Goal: Information Seeking & Learning: Find specific fact

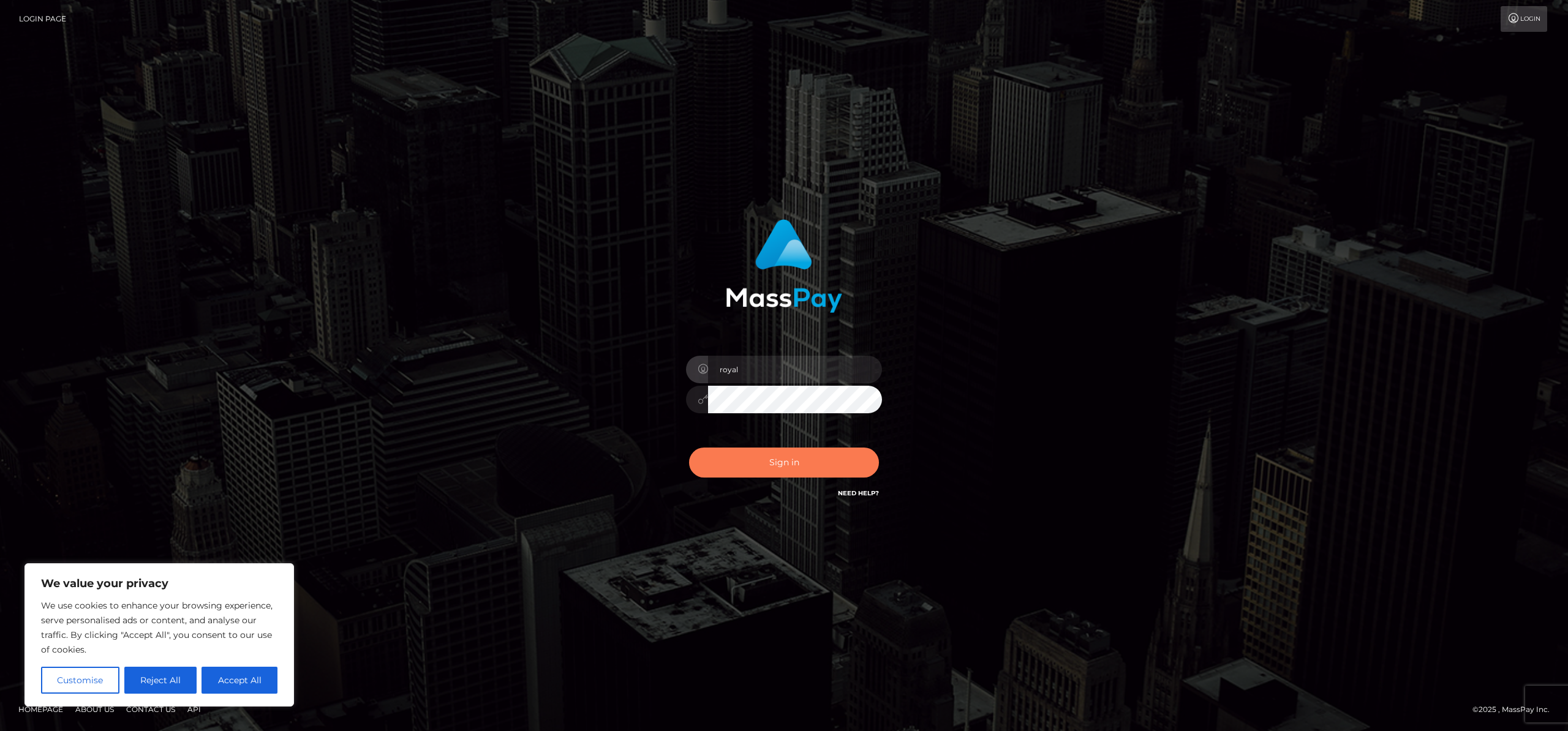
drag, startPoint x: 792, startPoint y: 471, endPoint x: 829, endPoint y: 454, distance: 40.7
click at [792, 471] on button "Sign in" at bounding box center [784, 462] width 190 height 30
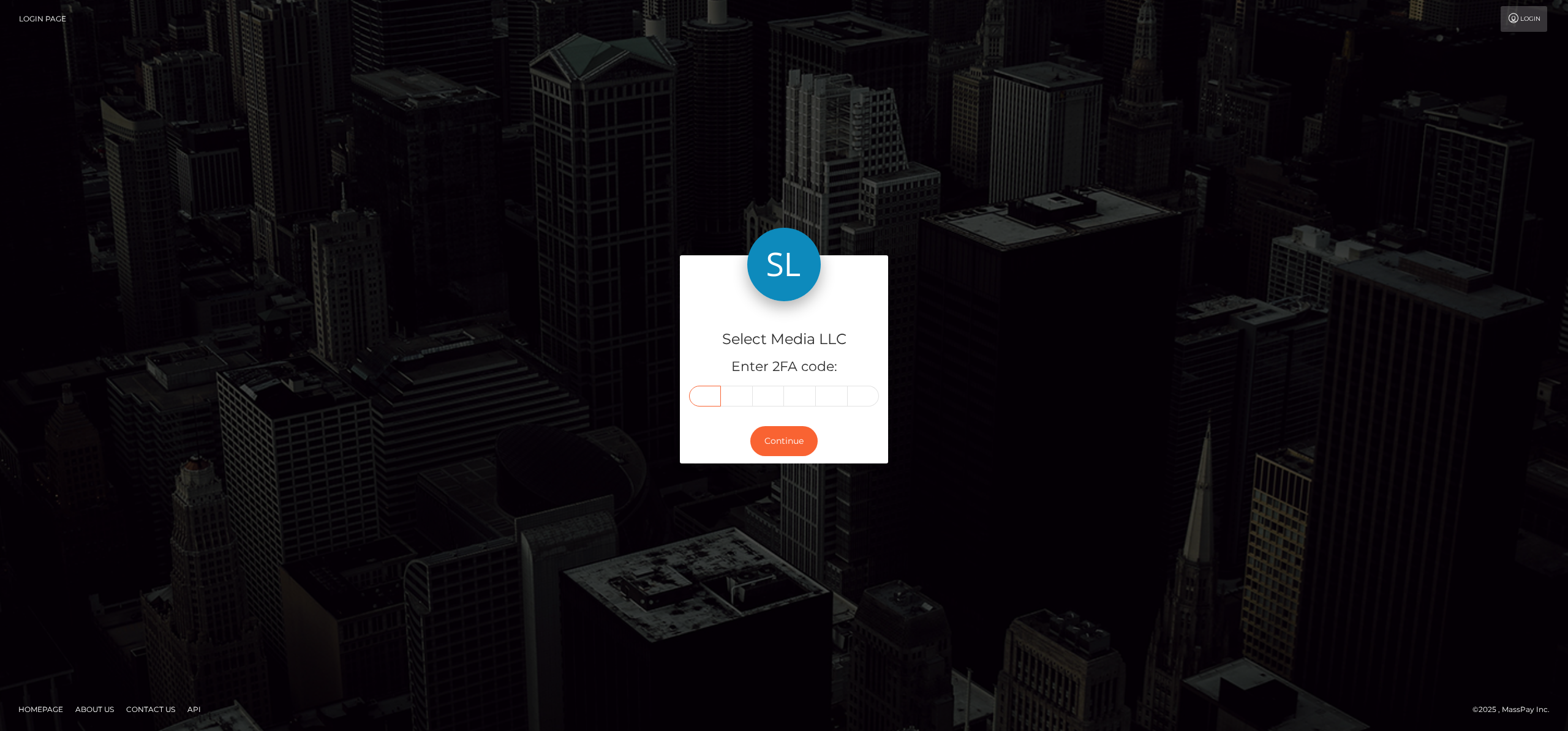
click at [699, 399] on input "text" at bounding box center [705, 396] width 32 height 21
type input "5"
type input "1"
type input "3"
type input "7"
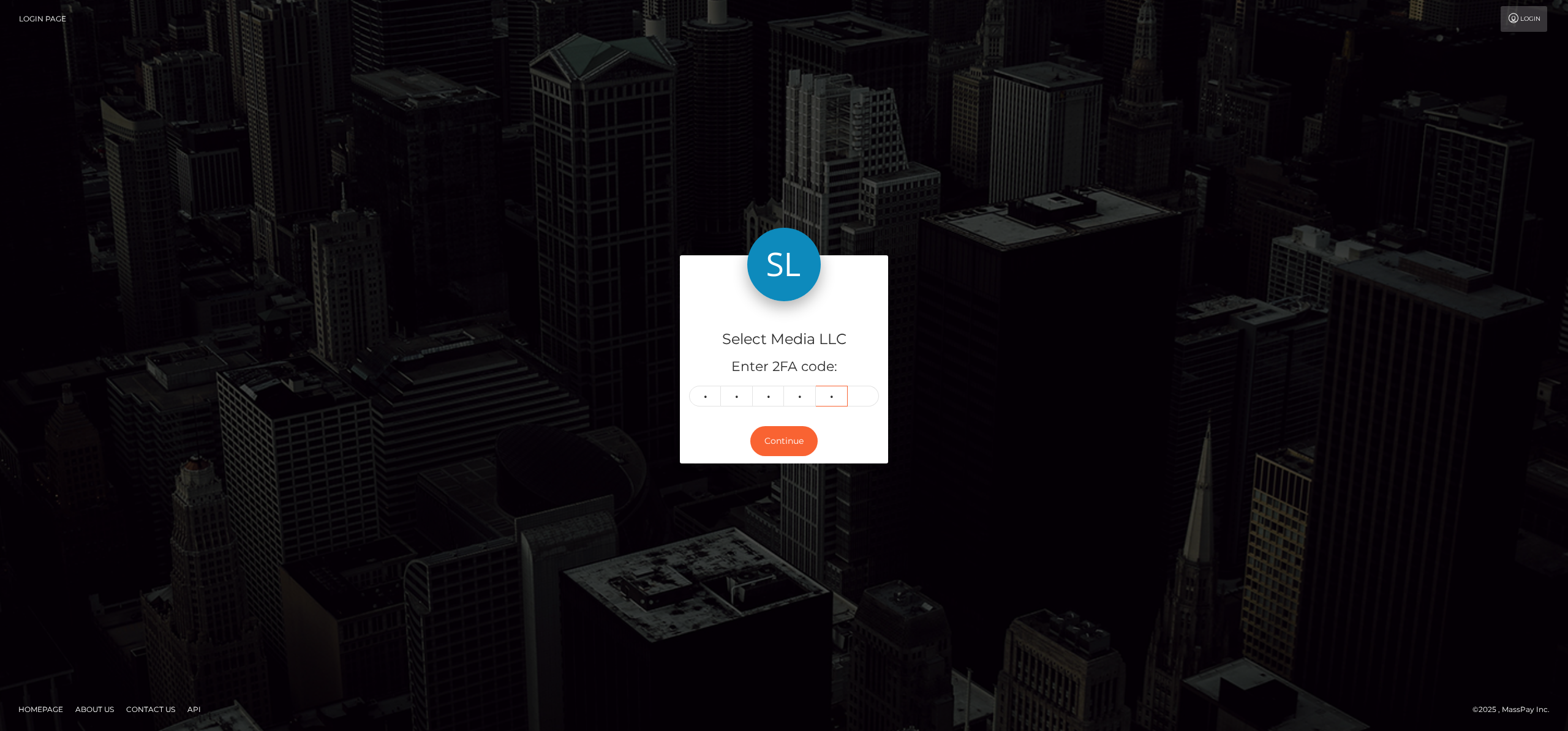
type input "7"
type input "0"
click at [776, 439] on button "Continue" at bounding box center [784, 441] width 67 height 30
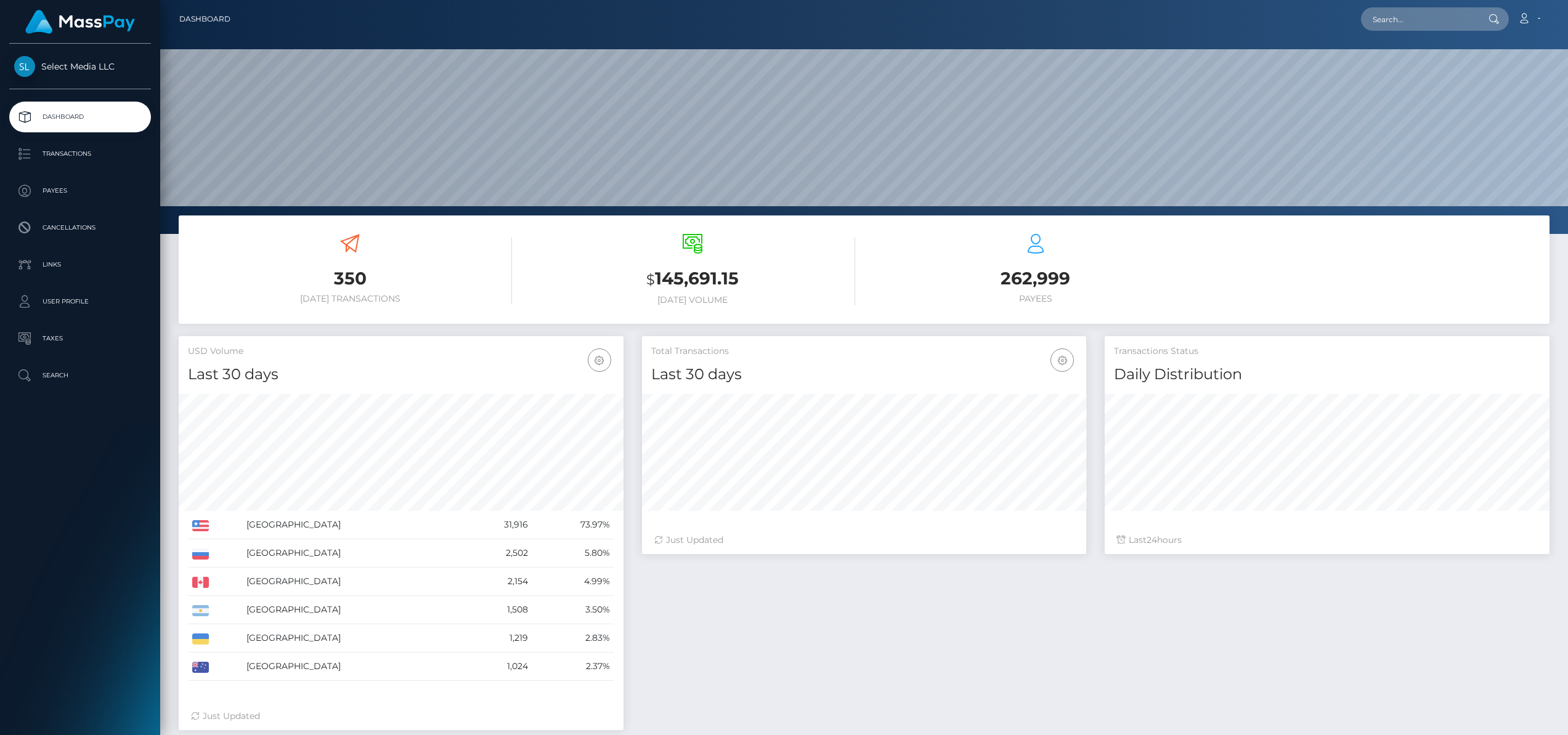
scroll to position [218, 444]
click at [1409, 23] on input "text" at bounding box center [1418, 19] width 116 height 23
paste input "823494875067469825"
click at [1425, 22] on input "823494875067469825" at bounding box center [1418, 19] width 116 height 23
paste input "analu.aqsf@gmail.com"
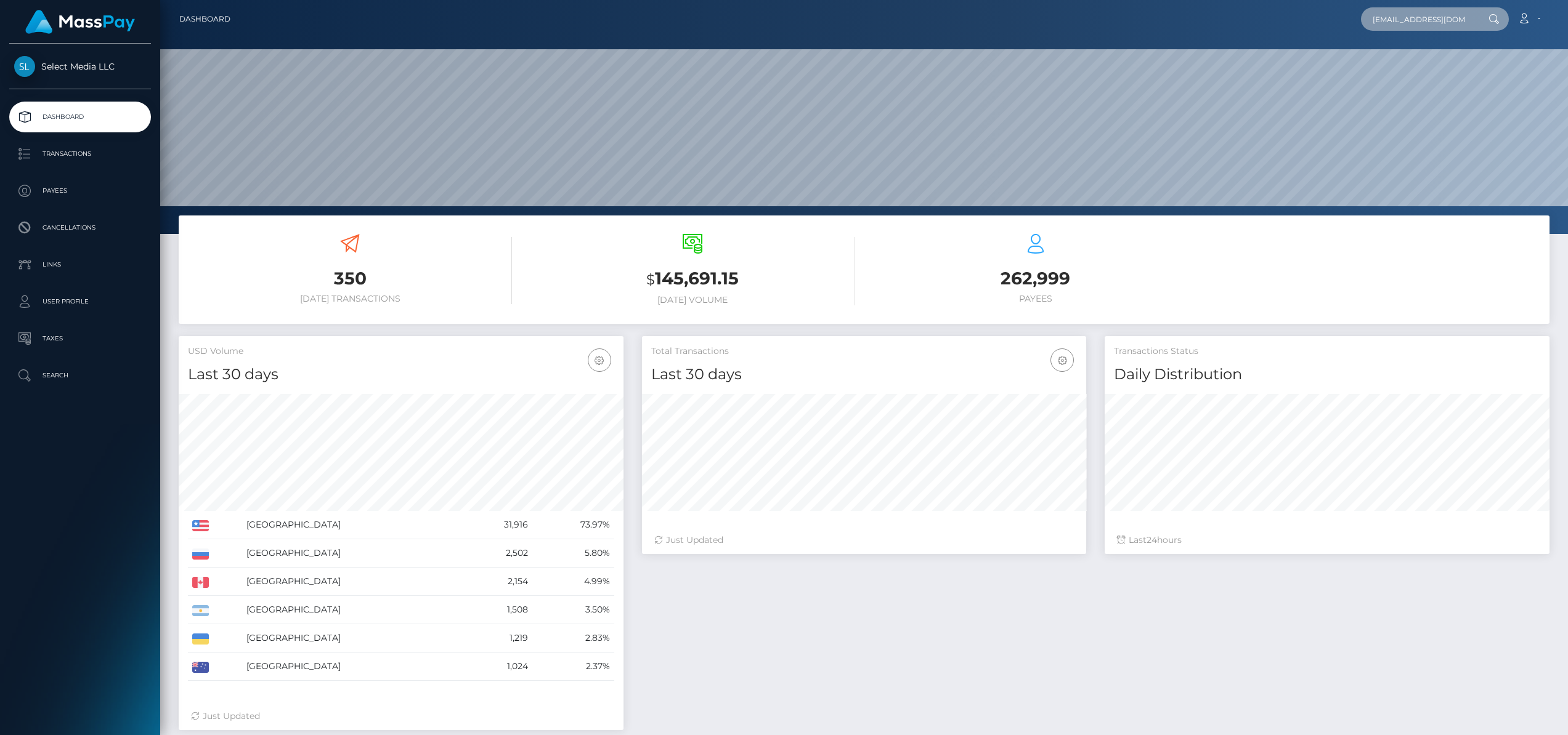
scroll to position [0, 1]
type input "analu.aqsf@gmail.com"
click at [57, 186] on p "Payees" at bounding box center [80, 191] width 132 height 18
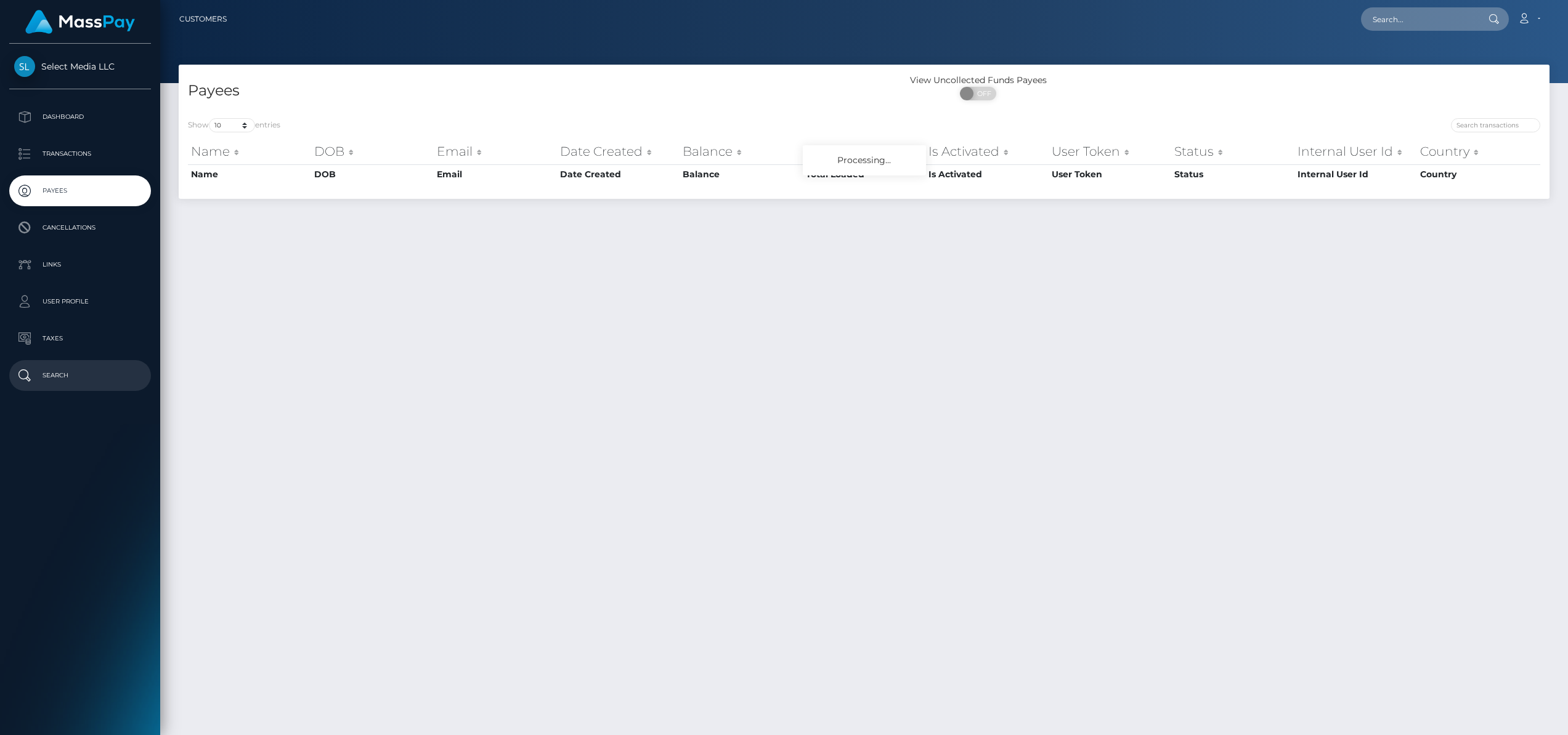
click at [62, 378] on p "Search" at bounding box center [80, 375] width 132 height 18
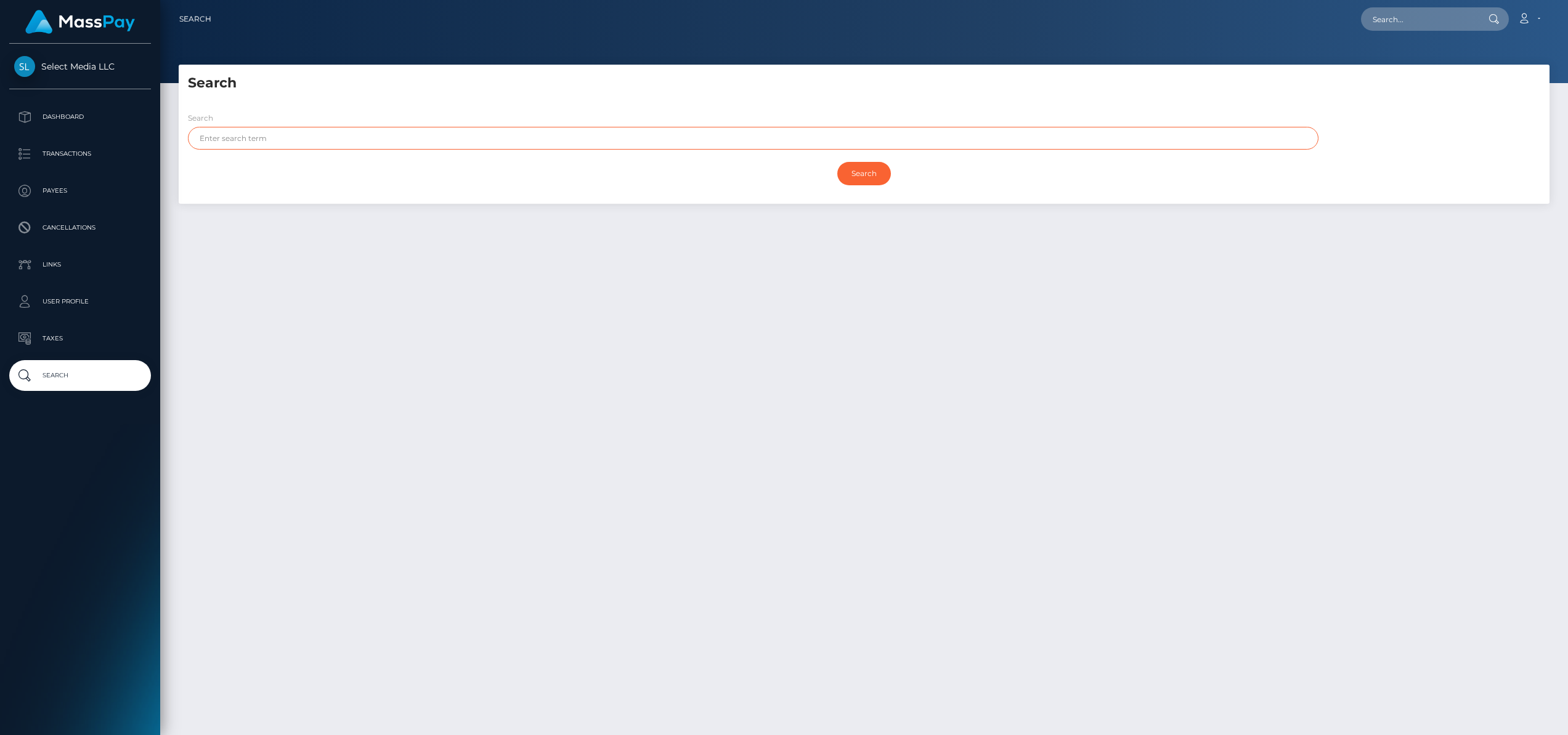
click at [490, 133] on input "text" at bounding box center [753, 138] width 1130 height 23
type input "s"
click at [837, 162] on input "Search" at bounding box center [864, 174] width 54 height 23
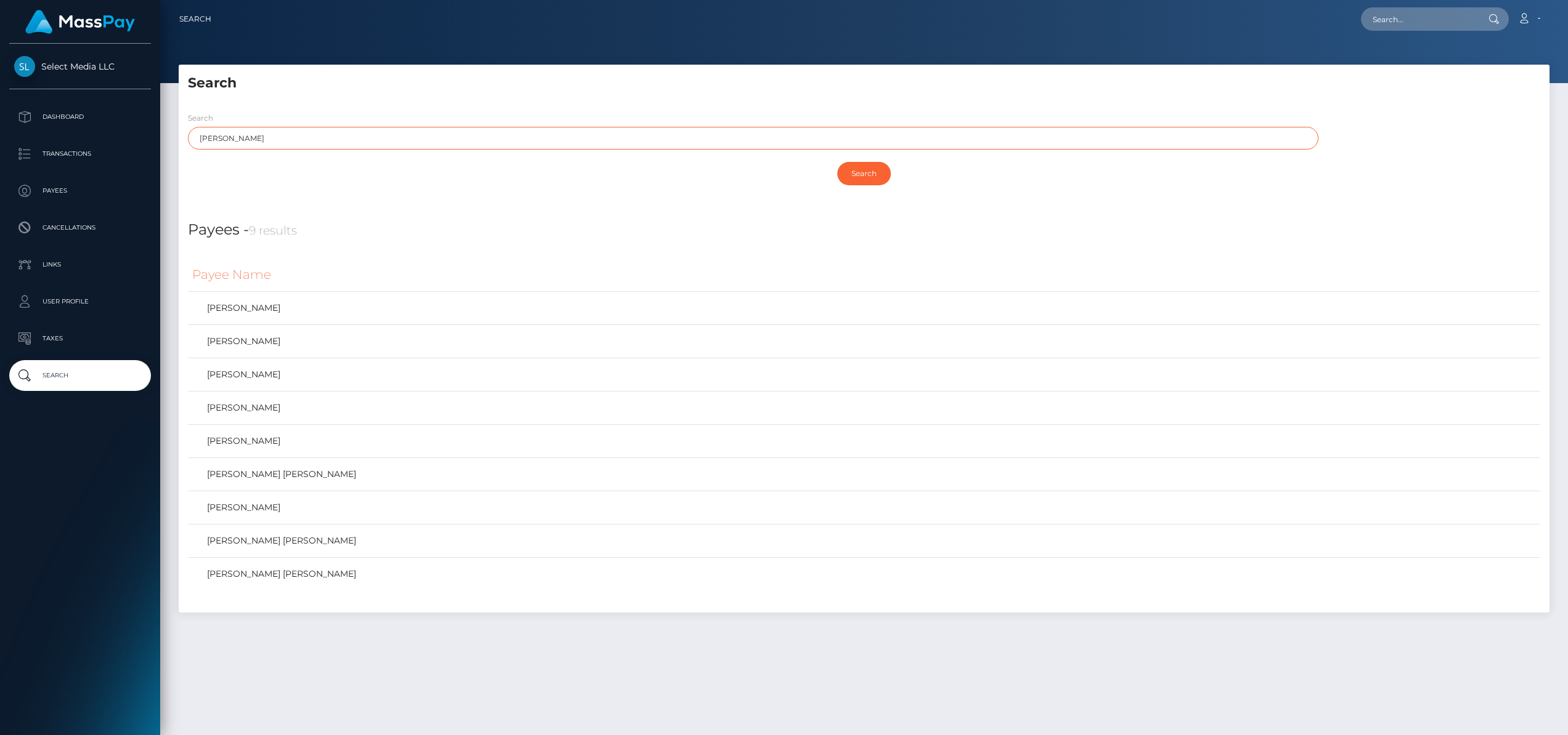
click at [351, 130] on input "aquino" at bounding box center [753, 138] width 1130 height 23
click at [885, 175] on input "Search" at bounding box center [864, 174] width 54 height 23
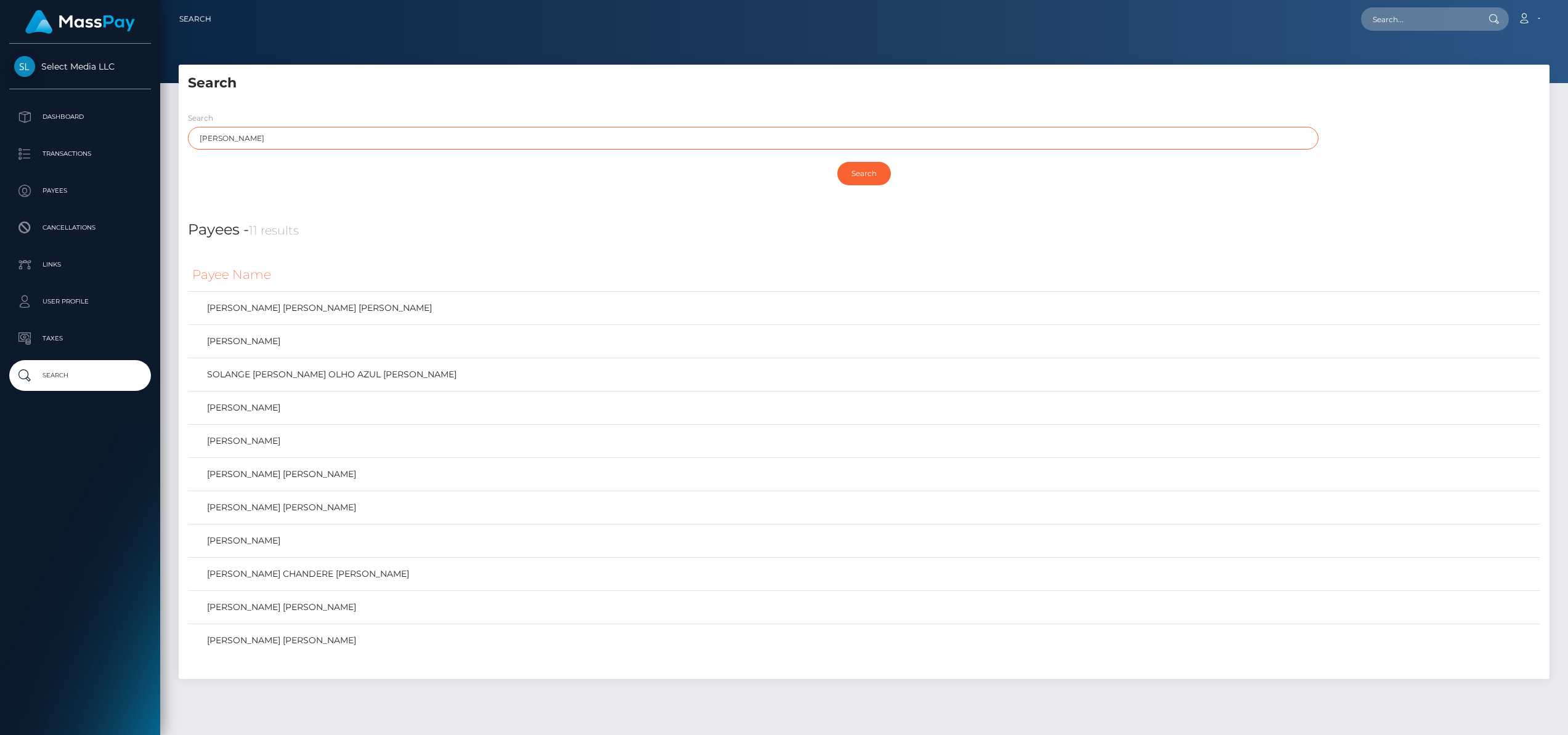
click at [347, 130] on input "ferreira" at bounding box center [753, 138] width 1130 height 23
click at [298, 141] on input "ferreira" at bounding box center [753, 138] width 1130 height 23
paste input "analu.aqsf@gmail.com"
click at [853, 185] on input "Search" at bounding box center [864, 174] width 54 height 23
click at [861, 179] on input "Search" at bounding box center [864, 174] width 54 height 23
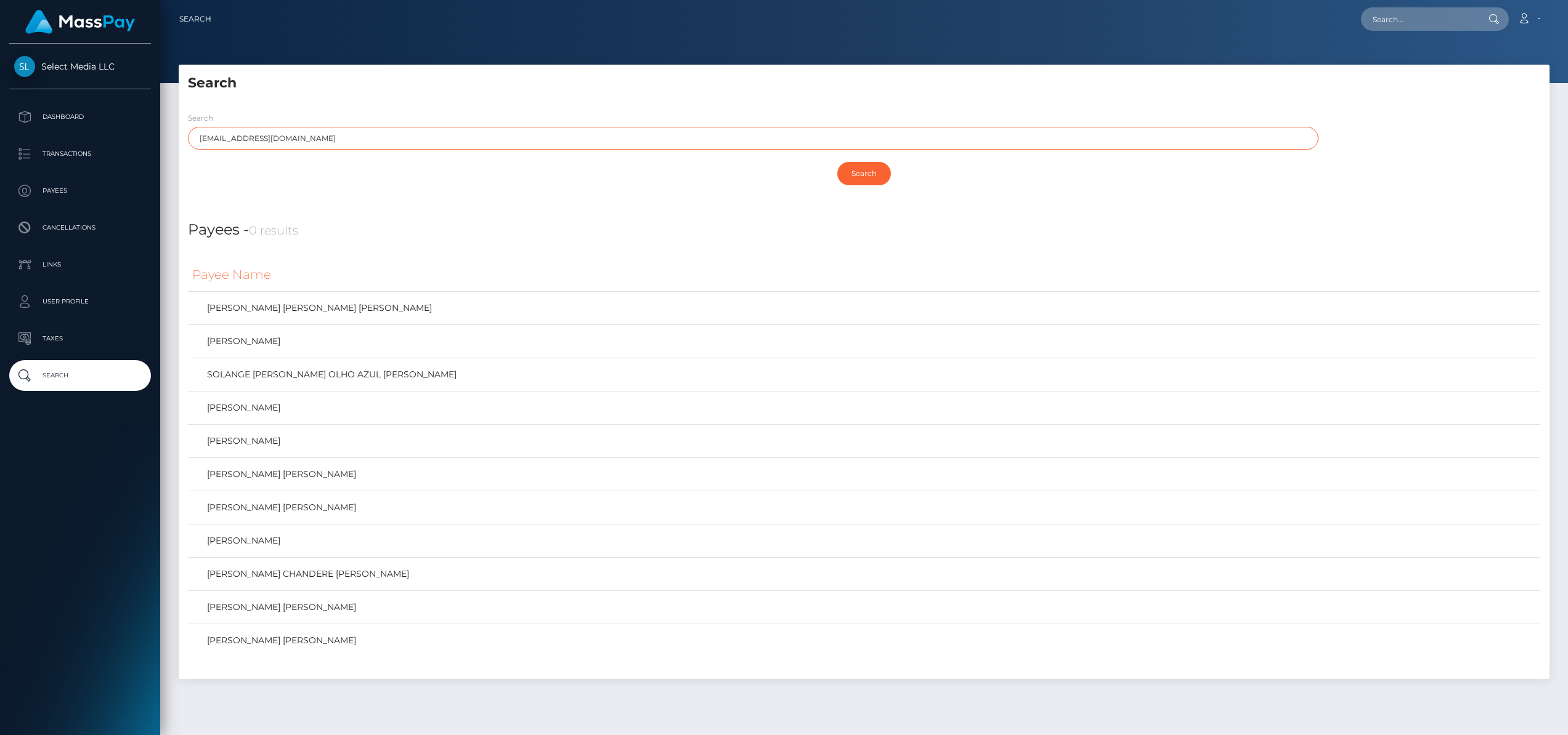
click at [267, 141] on input "analu.aqsf@gmail.com" at bounding box center [753, 138] width 1130 height 23
paste input "ANA AQUINO"
type input "ANA AQUINO"
click at [860, 178] on input "Search" at bounding box center [864, 174] width 54 height 23
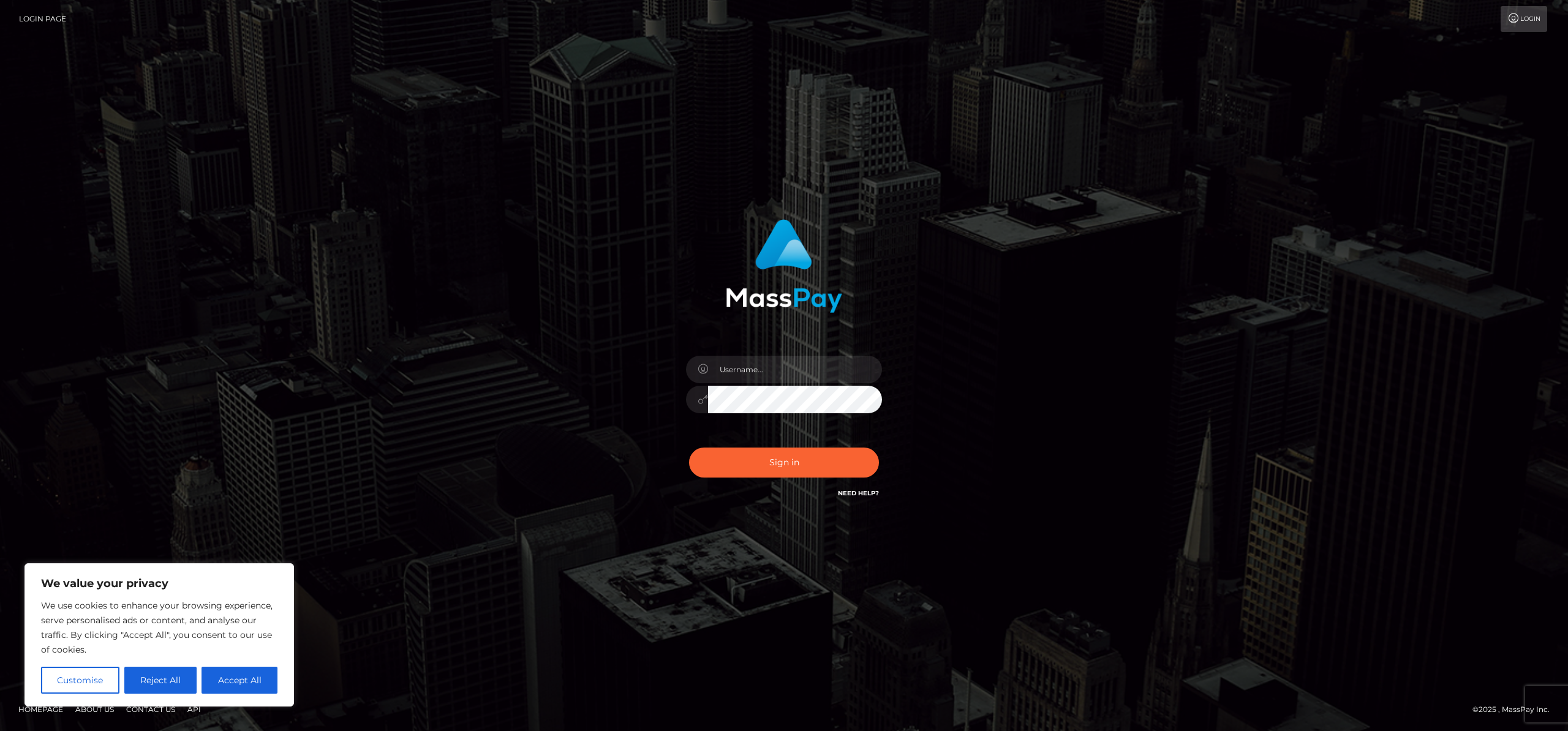
type input "royal"
